Goal: Find specific page/section: Find specific page/section

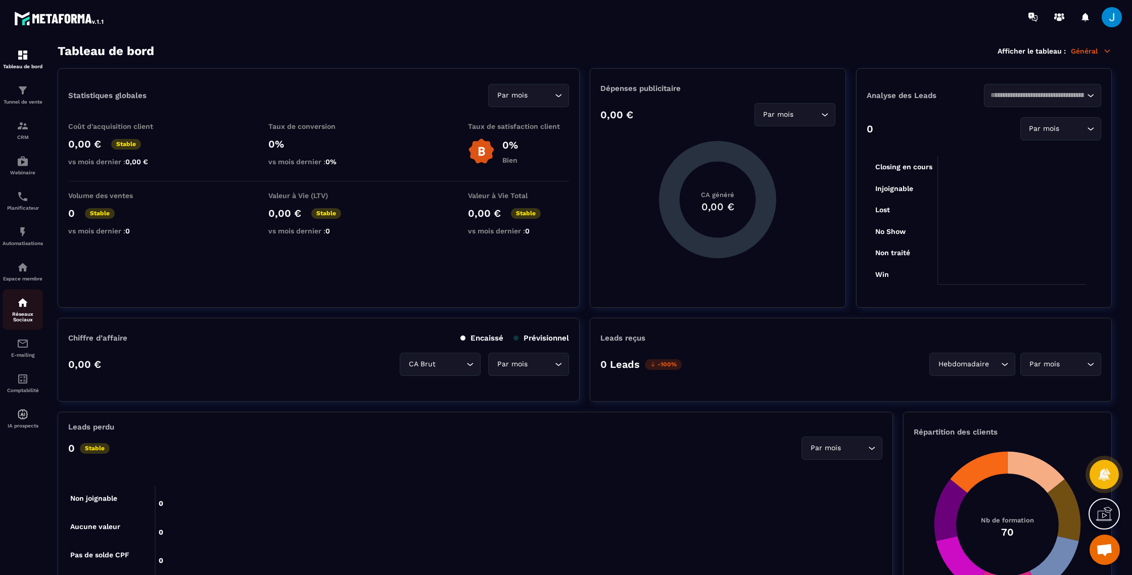
click at [21, 318] on p "Réseaux Sociaux" at bounding box center [23, 316] width 40 height 11
